Goal: Transaction & Acquisition: Book appointment/travel/reservation

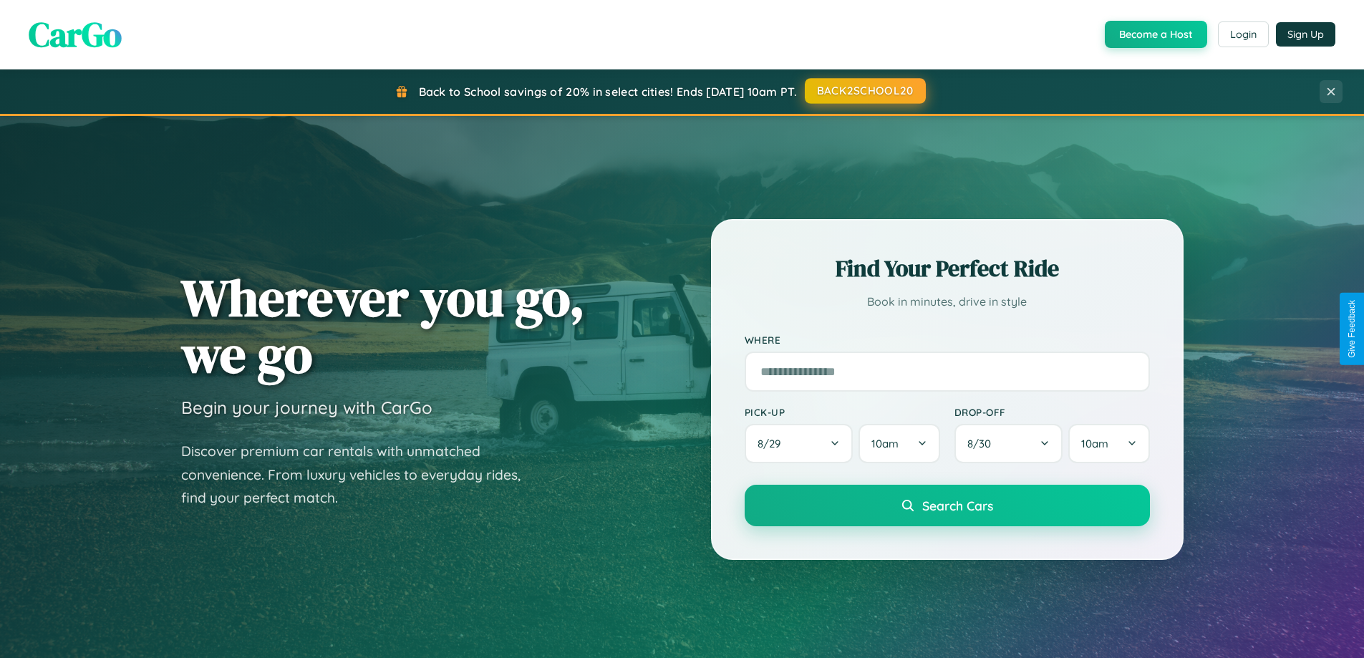
click at [864, 91] on button "BACK2SCHOOL20" at bounding box center [865, 91] width 121 height 26
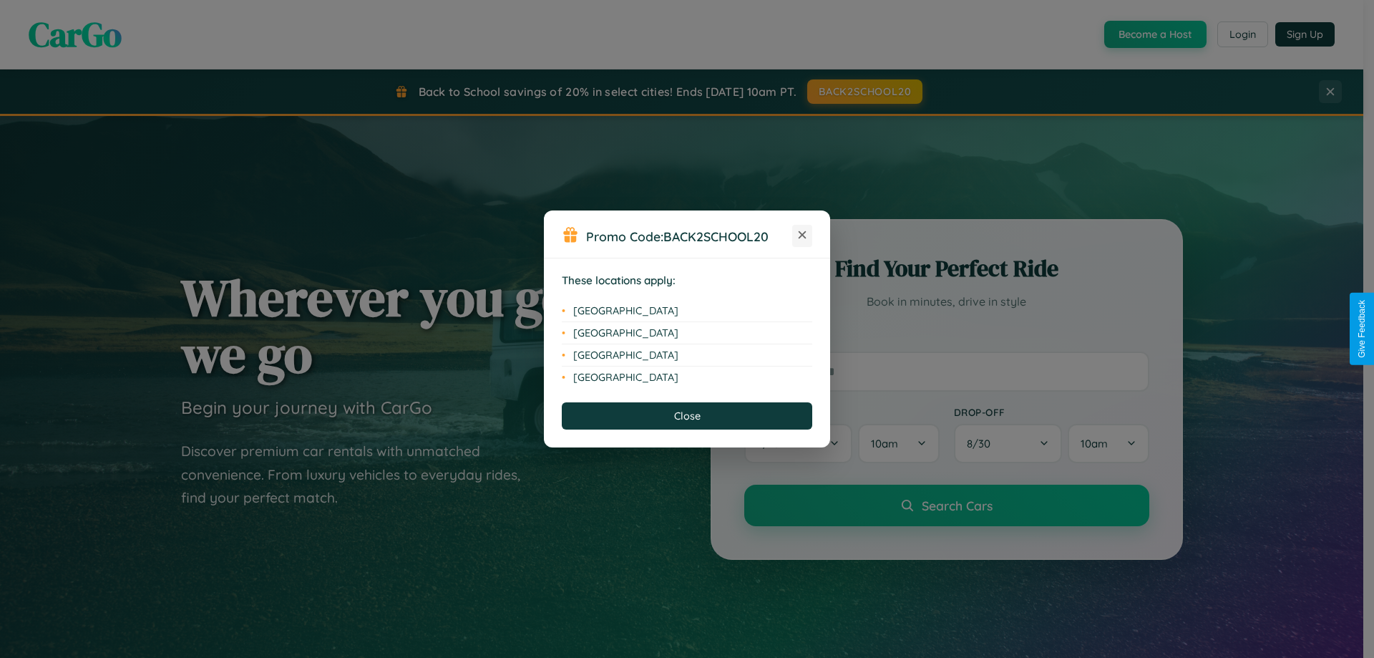
click at [802, 235] on icon at bounding box center [803, 235] width 8 height 8
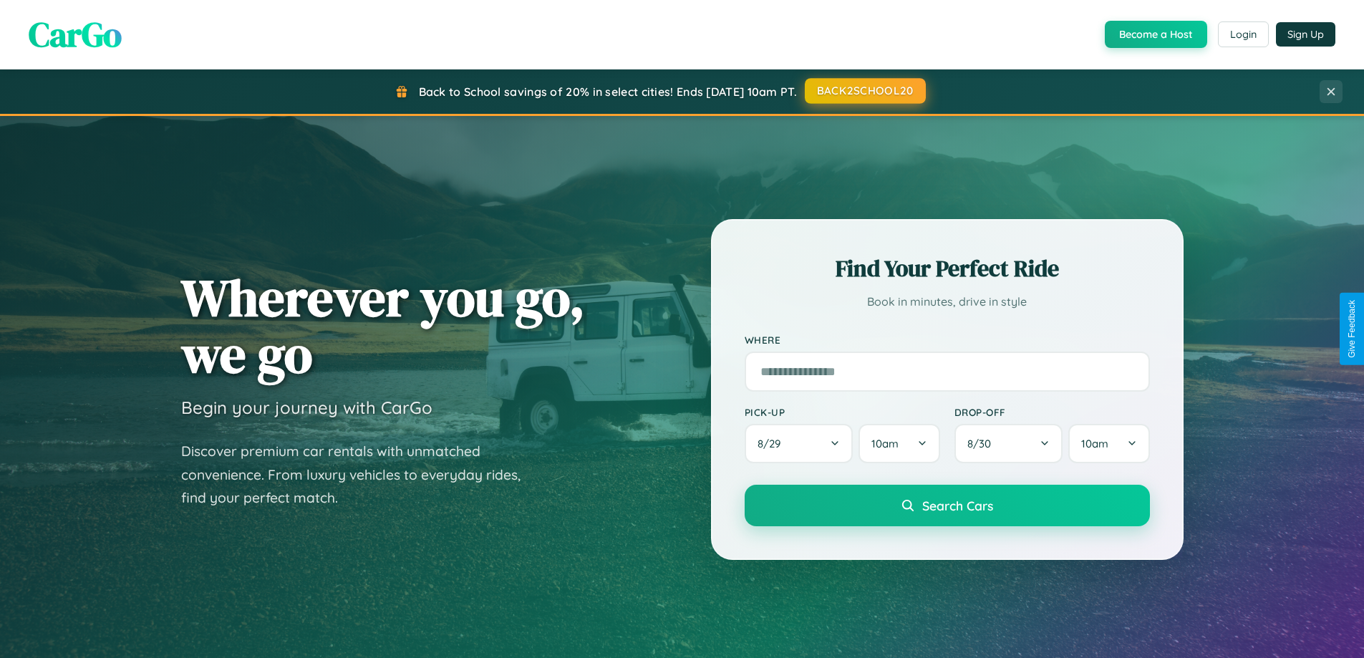
click at [864, 91] on button "BACK2SCHOOL20" at bounding box center [865, 91] width 121 height 26
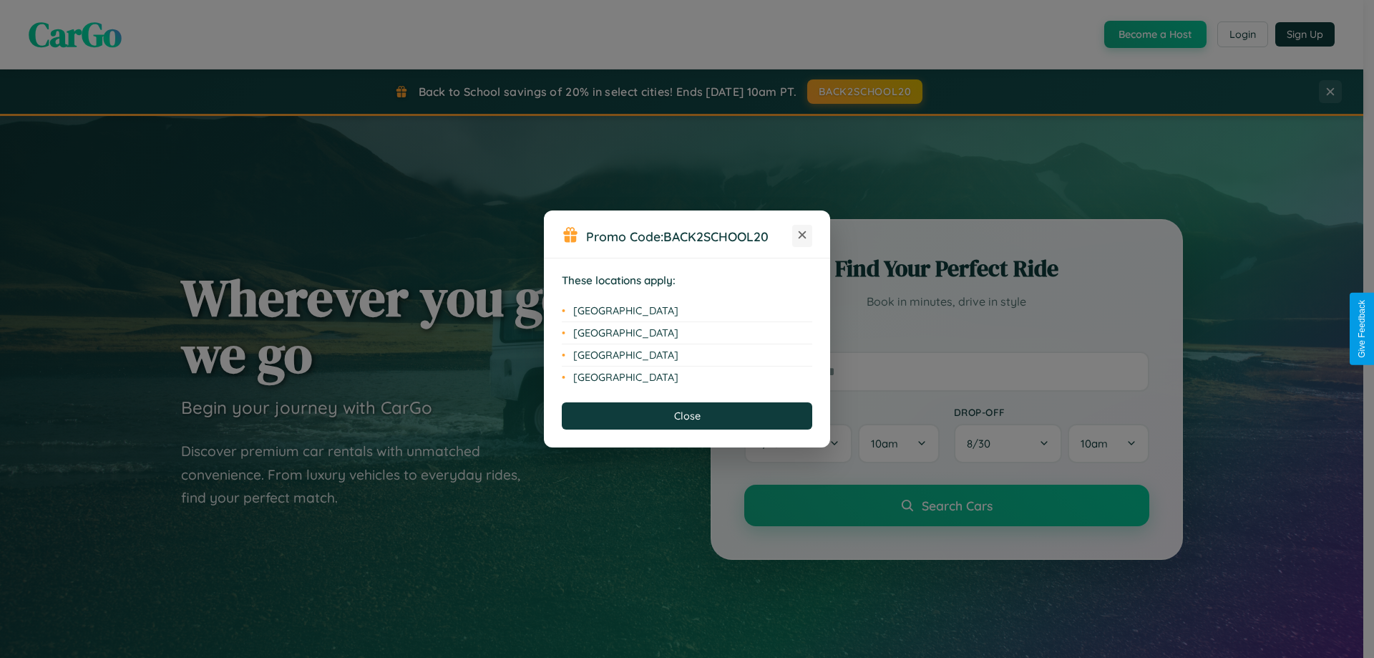
click at [802, 235] on icon at bounding box center [803, 235] width 8 height 8
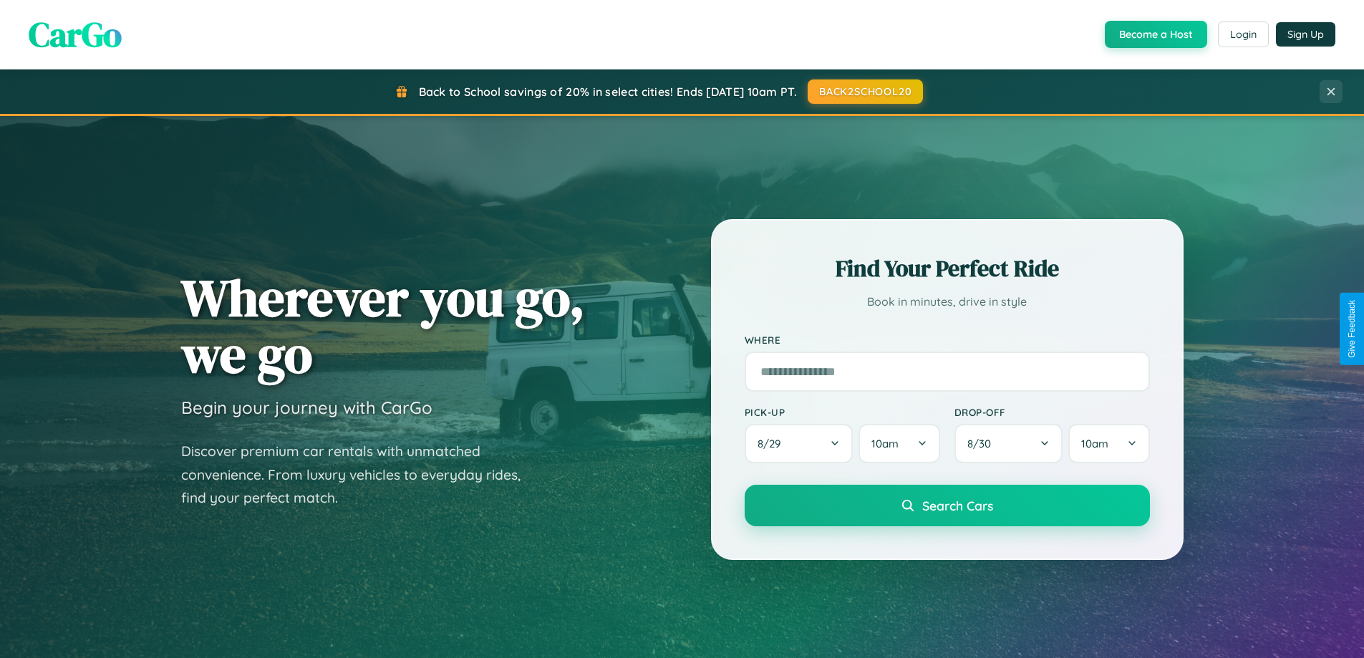
scroll to position [2300, 0]
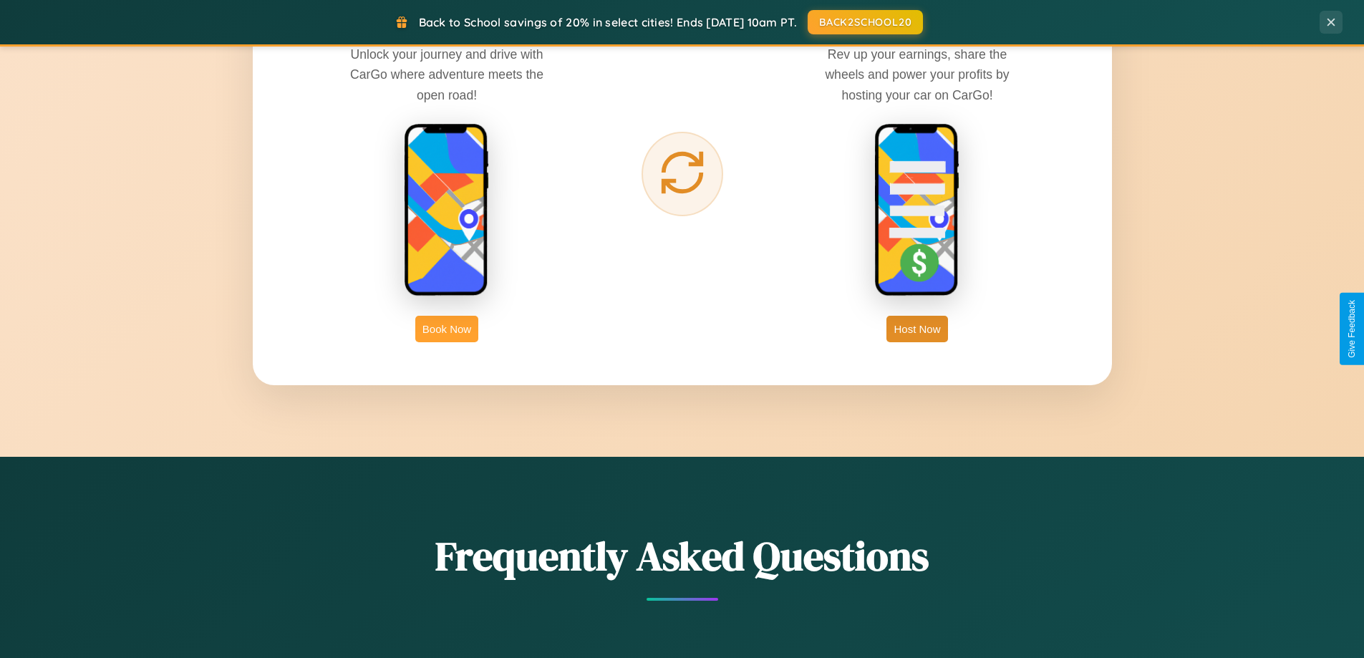
click at [447, 329] on button "Book Now" at bounding box center [446, 329] width 63 height 26
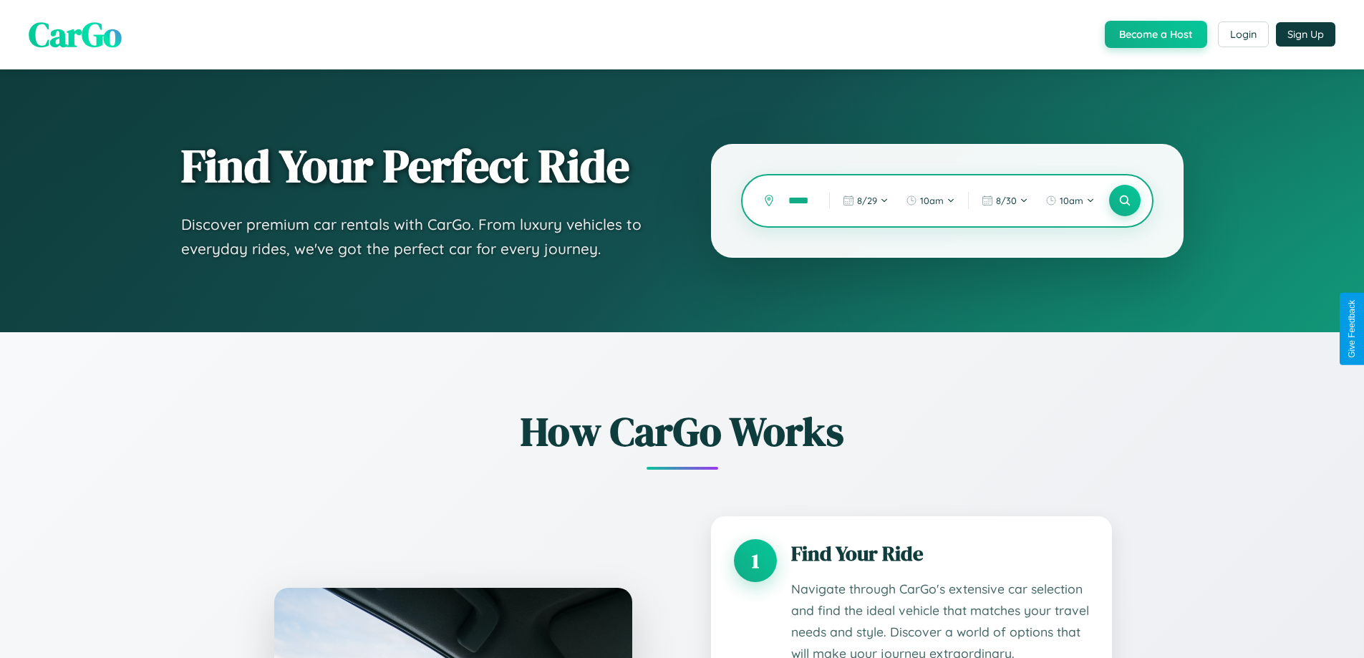
scroll to position [0, 3]
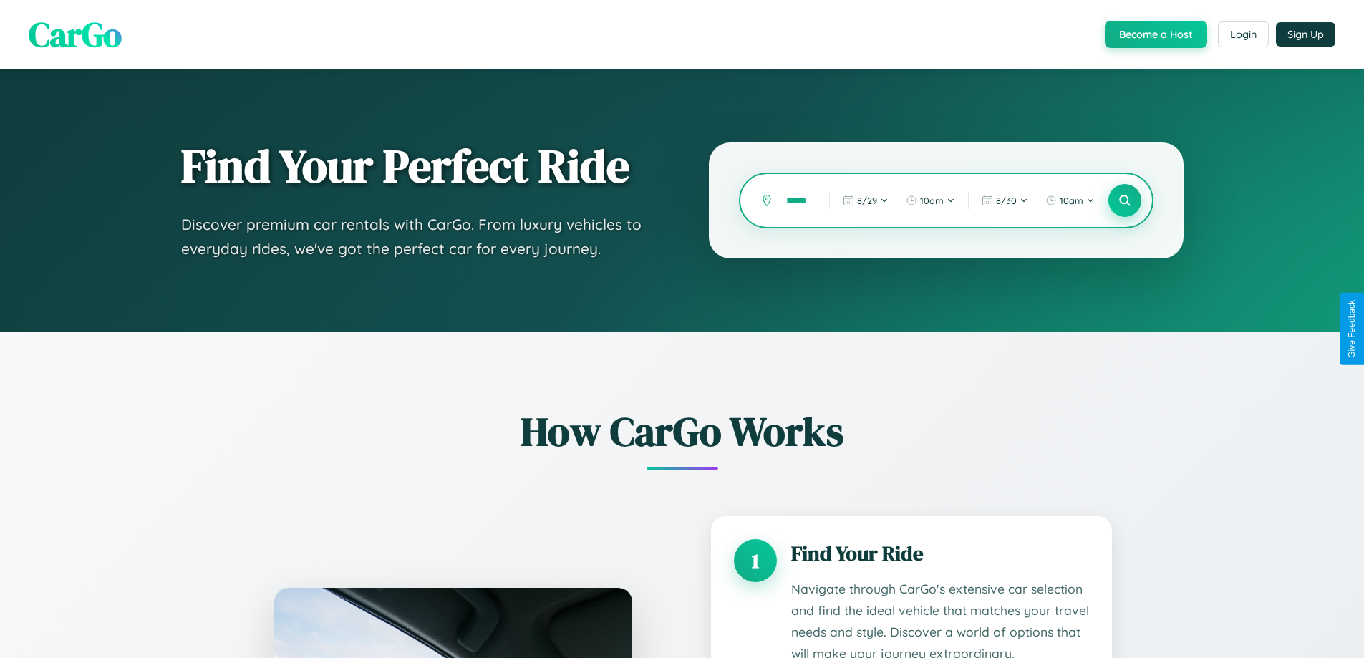
type input "*****"
click at [1124, 200] on icon at bounding box center [1124, 201] width 14 height 14
